Goal: Check status

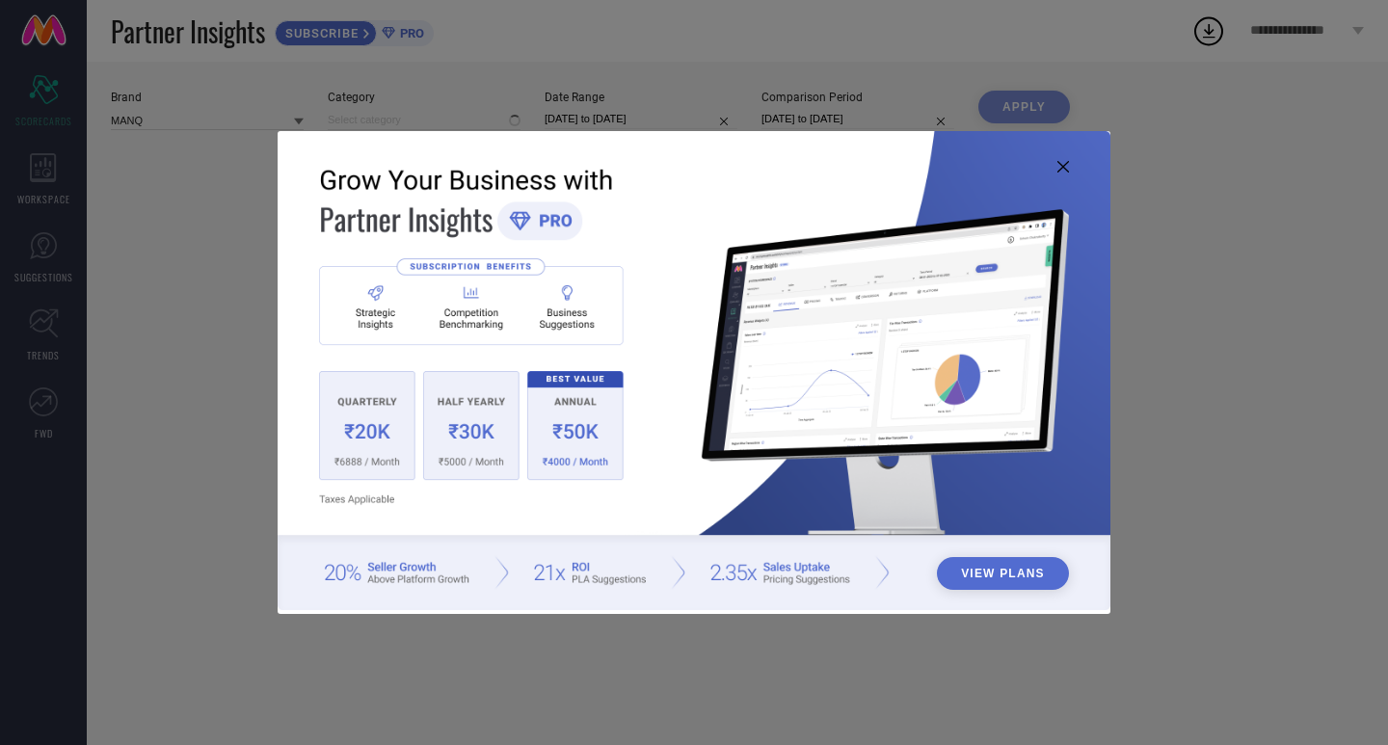
type input "All"
click at [1065, 165] on icon at bounding box center [1063, 167] width 12 height 12
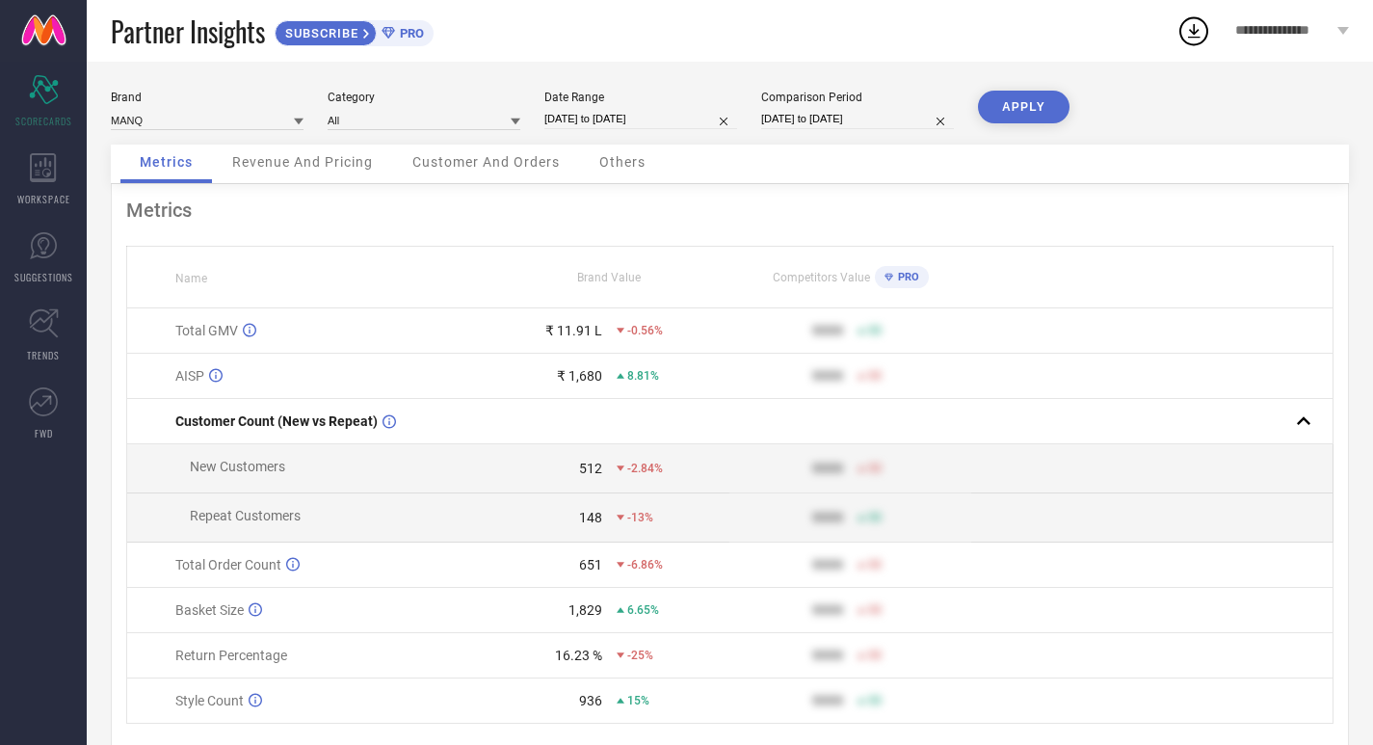
click at [609, 120] on input "[DATE] to [DATE]" at bounding box center [641, 119] width 193 height 20
select select "8"
select select "2025"
select select "9"
select select "2025"
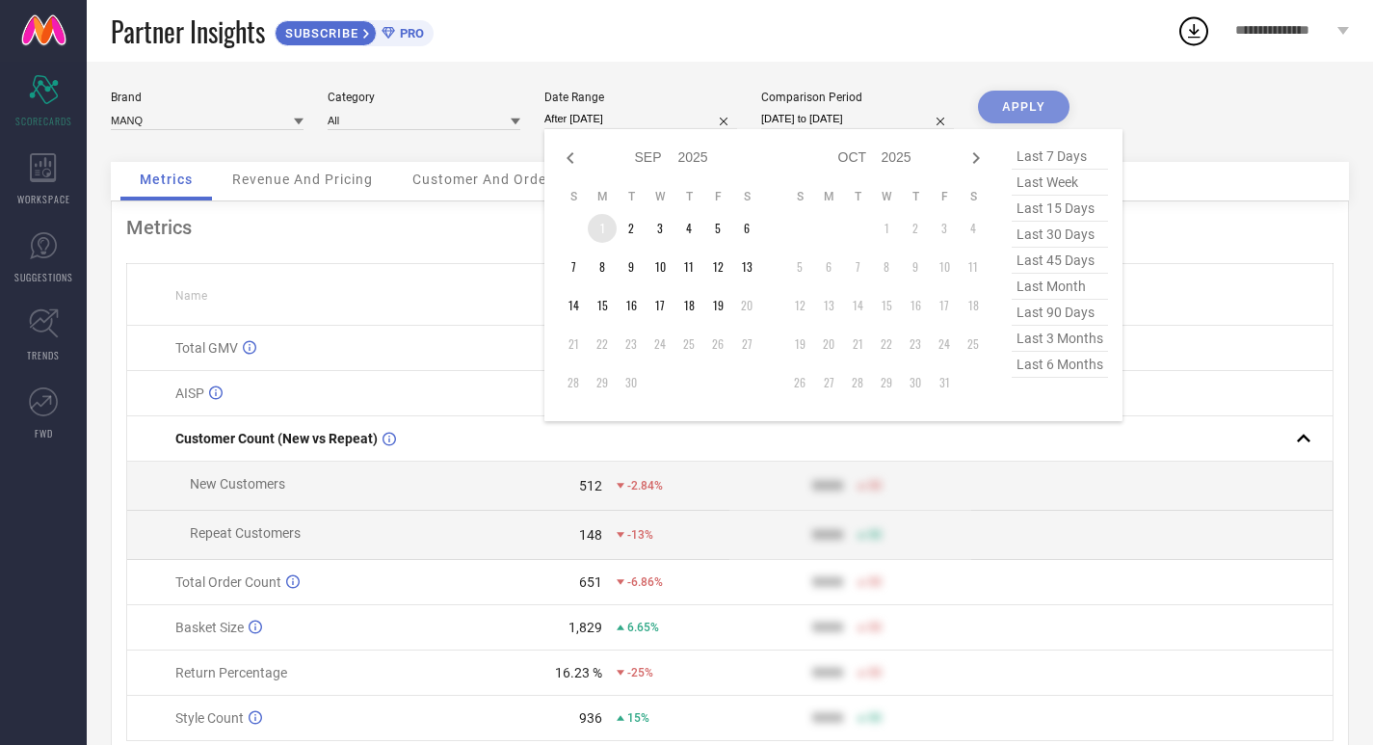
click at [605, 224] on td "1" at bounding box center [602, 228] width 29 height 29
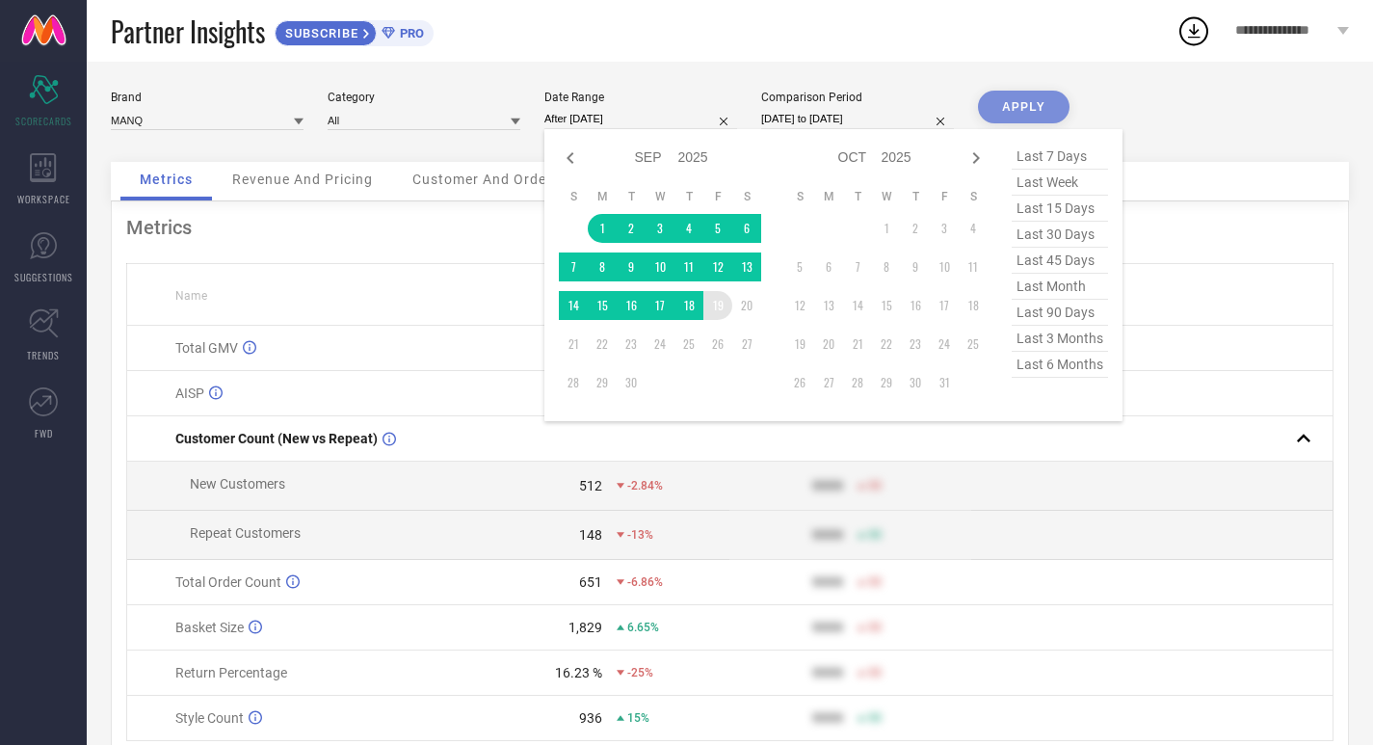
type input "[DATE] to [DATE]"
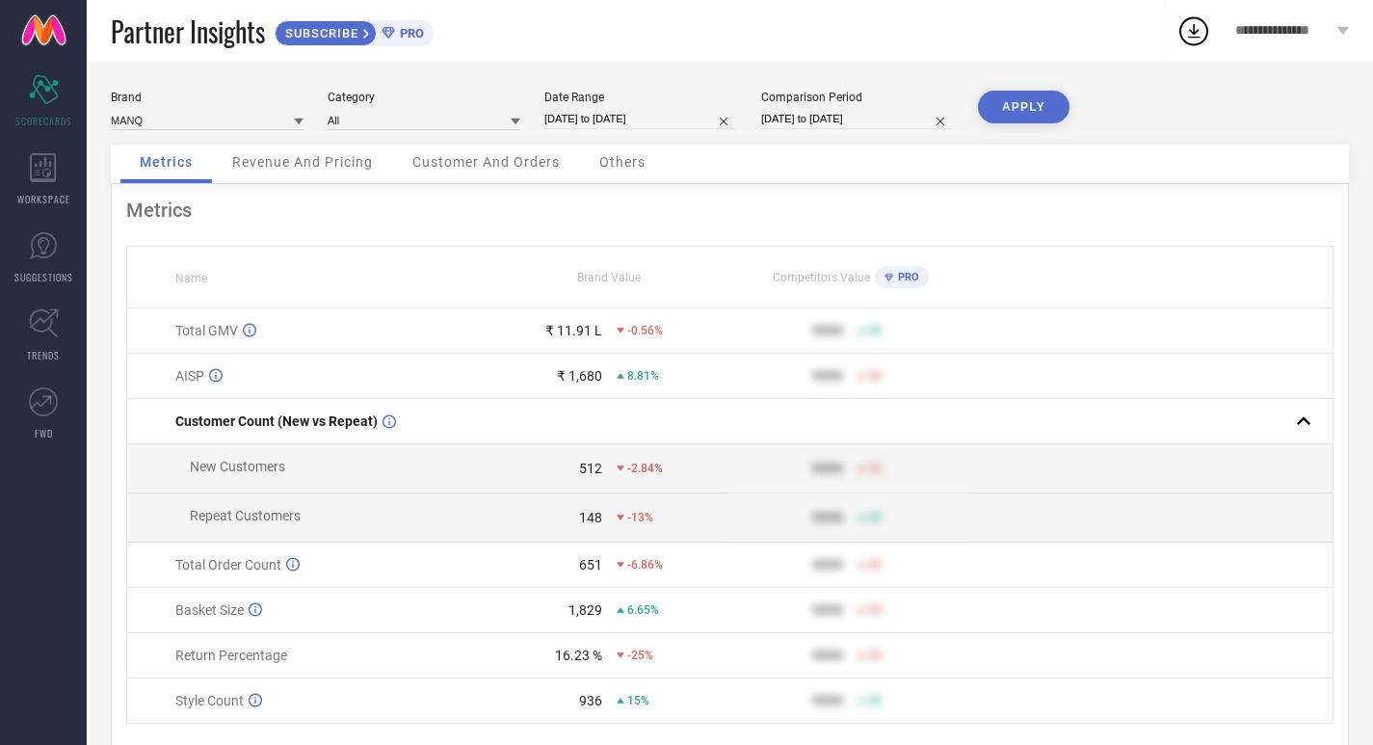
click at [853, 114] on input "[DATE] to [DATE]" at bounding box center [857, 119] width 193 height 20
select select "8"
select select "2024"
select select "9"
select select "2024"
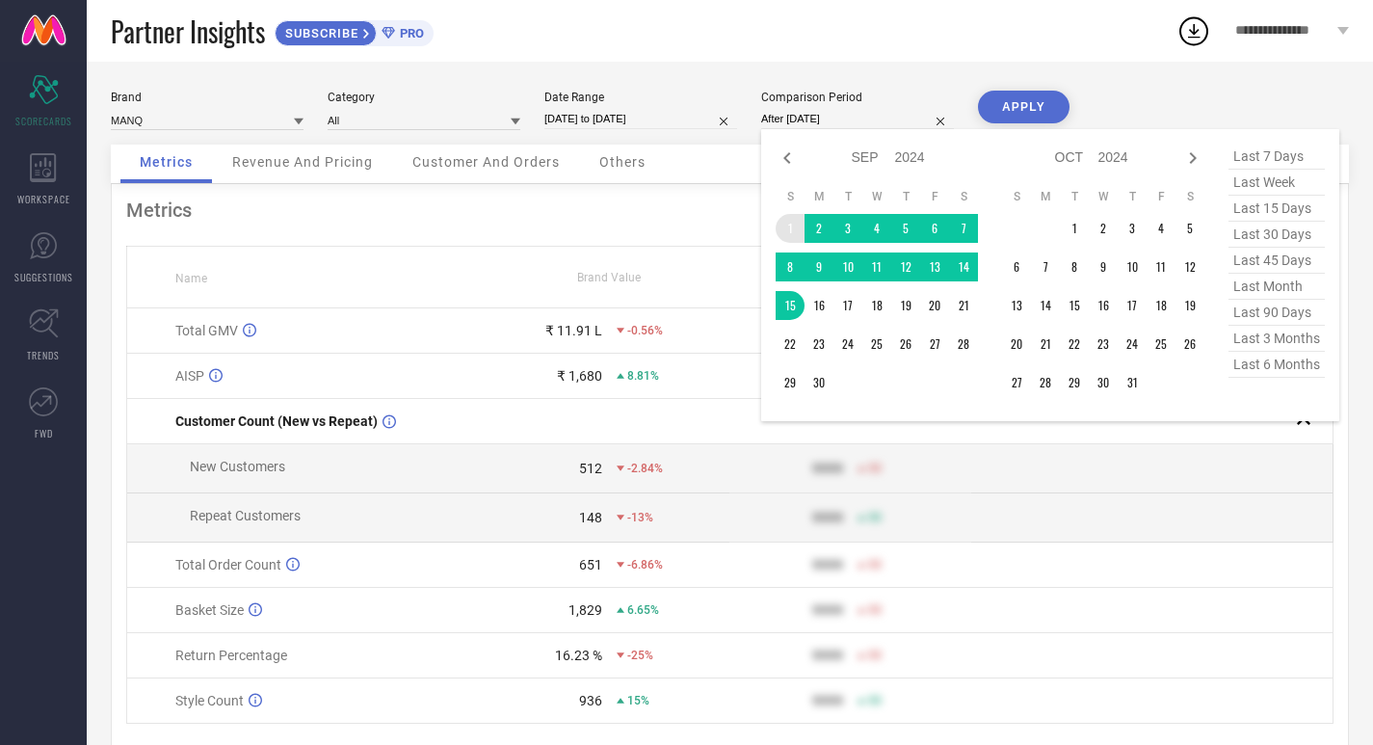
click at [789, 221] on td "1" at bounding box center [790, 228] width 29 height 29
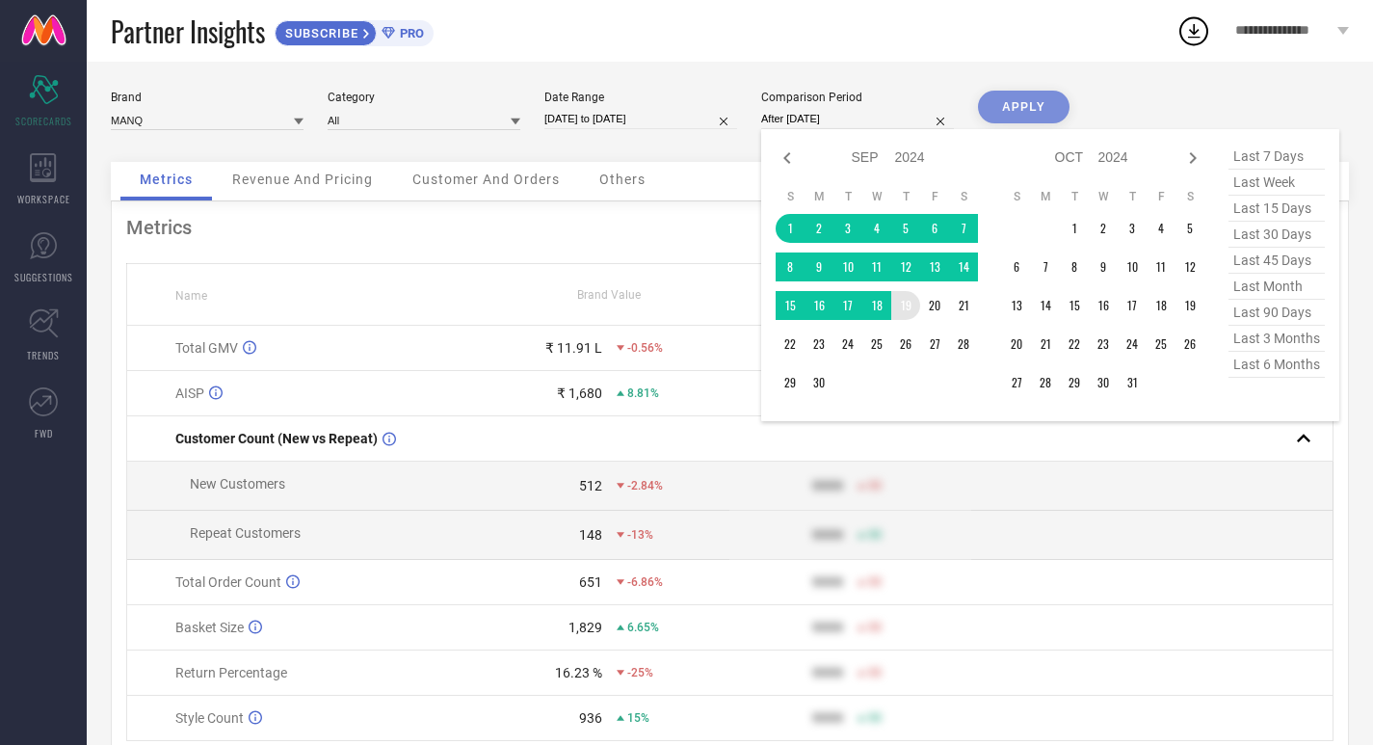
type input "[DATE] to [DATE]"
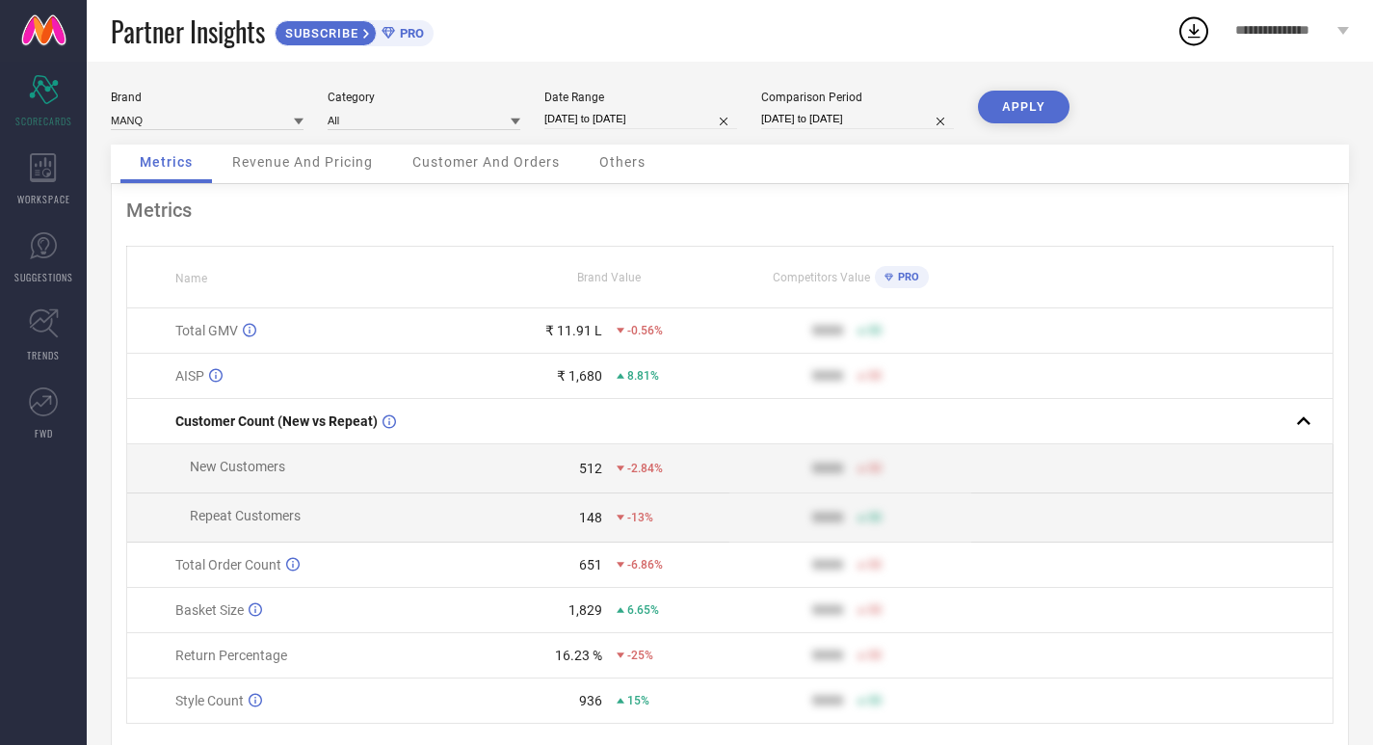
click at [1039, 100] on button "APPLY" at bounding box center [1024, 107] width 92 height 33
click at [1271, 27] on span "**********" at bounding box center [1284, 31] width 97 height 16
